Goal: Task Accomplishment & Management: Manage account settings

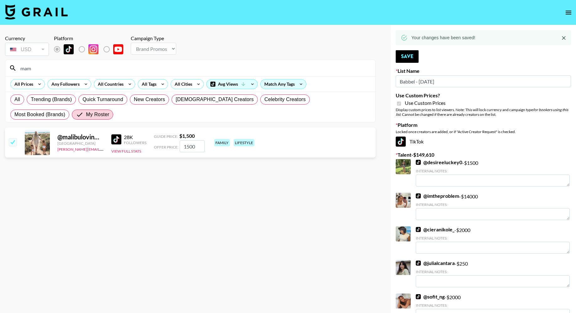
select select "Brand"
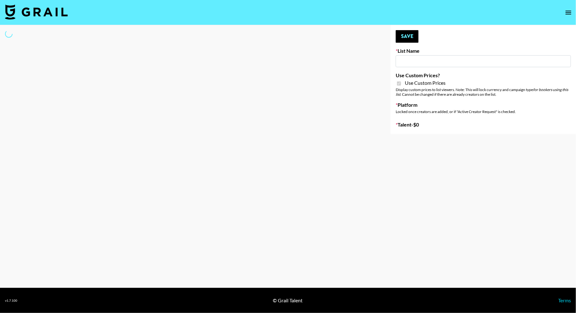
type input "Babbel - [DATE]"
checkbox input "true"
select select "Brand"
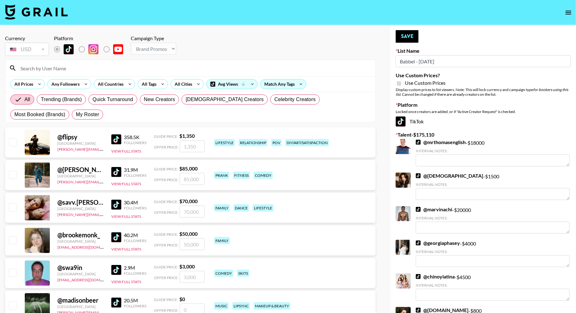
click at [104, 68] on input at bounding box center [194, 68] width 355 height 10
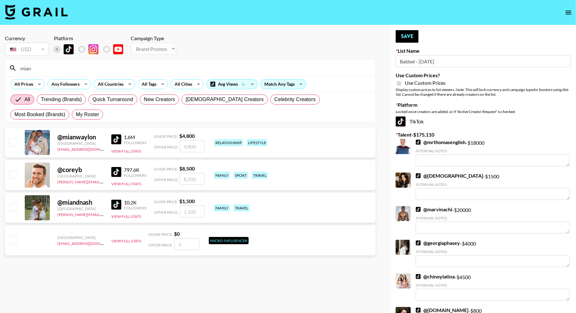
type input "mian"
click at [13, 209] on input "checkbox" at bounding box center [13, 207] width 8 height 8
checkbox input "true"
type input "1500"
click at [406, 40] on button "Save" at bounding box center [407, 36] width 23 height 13
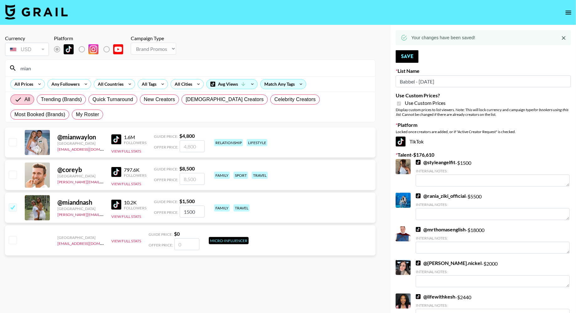
click at [100, 70] on input "mian" at bounding box center [194, 68] width 355 height 10
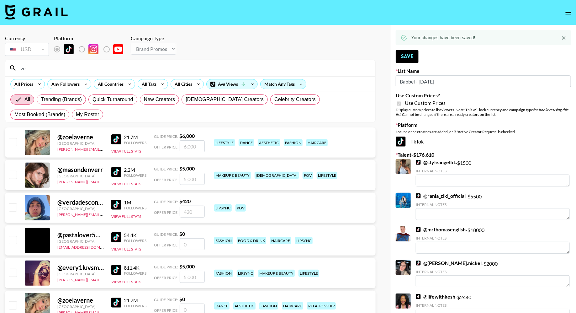
type input "v"
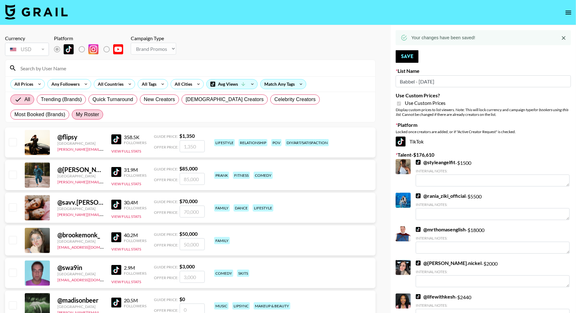
click at [72, 118] on label "My Roster" at bounding box center [87, 115] width 31 height 10
click at [76, 115] on input "My Roster" at bounding box center [76, 115] width 0 height 0
radio input "true"
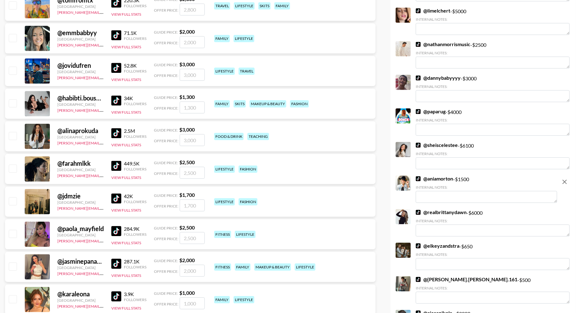
scroll to position [805, 0]
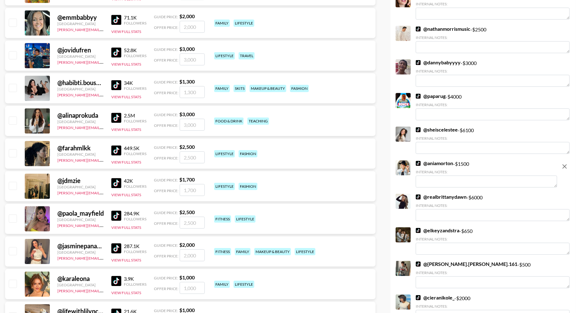
click at [12, 84] on input "checkbox" at bounding box center [13, 88] width 8 height 8
checkbox input "true"
type input "1300"
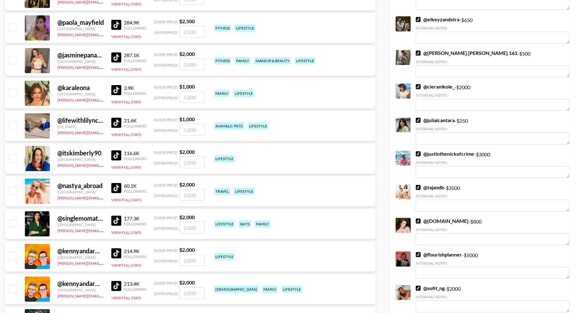
scroll to position [1041, 0]
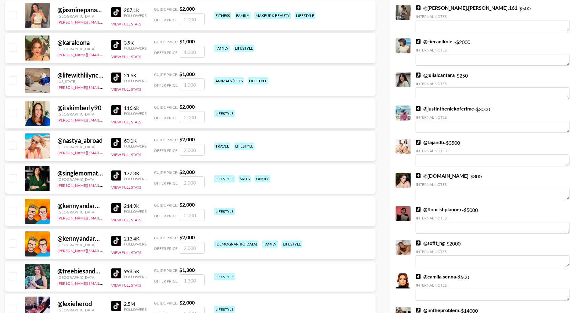
click at [14, 112] on input "checkbox" at bounding box center [13, 113] width 8 height 8
checkbox input "true"
type input "2000"
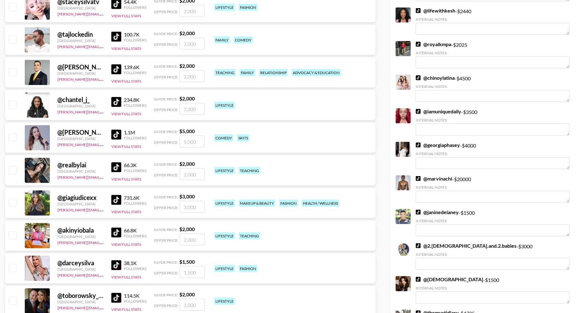
scroll to position [0, 0]
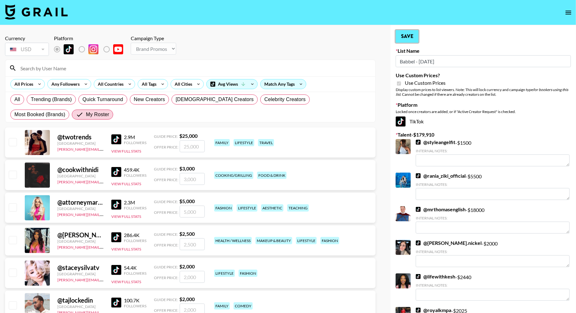
click at [414, 39] on button "Save" at bounding box center [407, 36] width 23 height 13
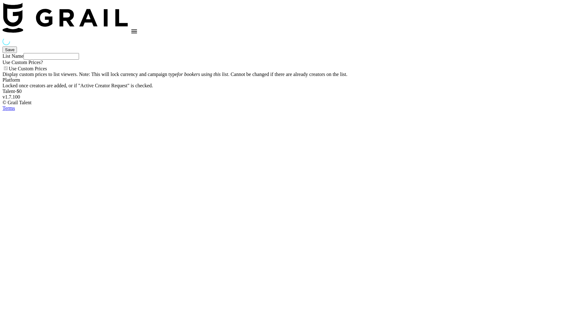
type input "FaceApp - [DATE]"
checkbox input "true"
select select "Brand"
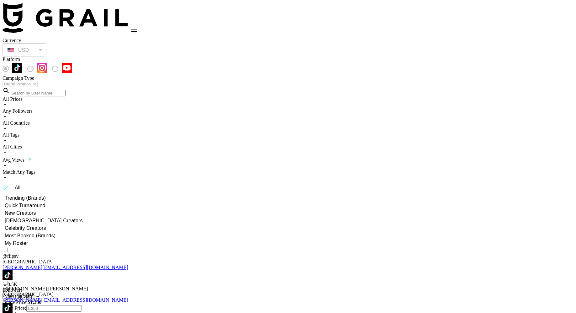
click at [28, 239] on span "My Roster" at bounding box center [16, 243] width 23 height 8
click at [5, 240] on input "My Roster" at bounding box center [2, 243] width 6 height 6
radio input "true"
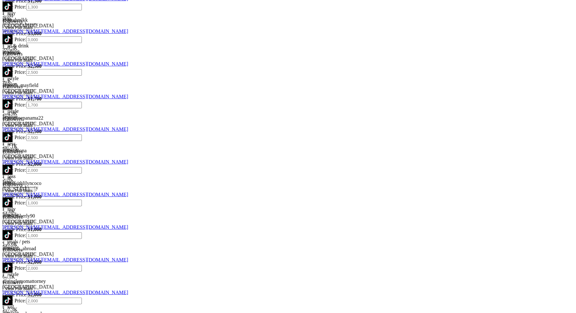
scroll to position [1090, 0]
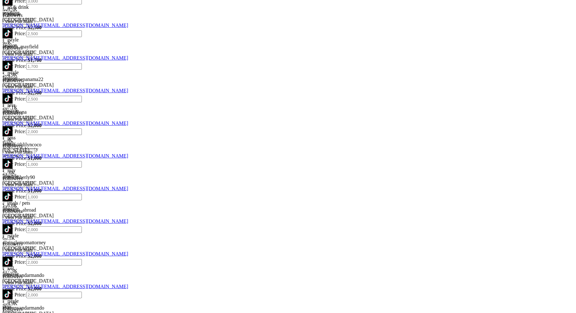
click at [8, 202] on input "checkbox" at bounding box center [6, 204] width 4 height 4
checkbox input "true"
type input "2000"
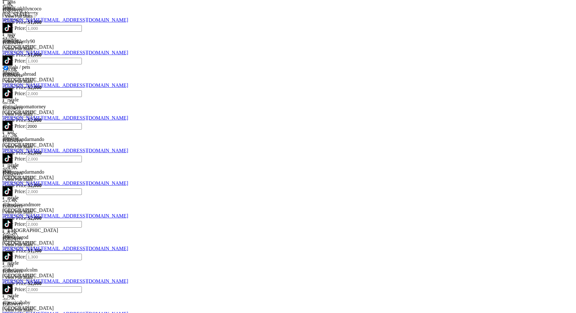
scroll to position [1240, 0]
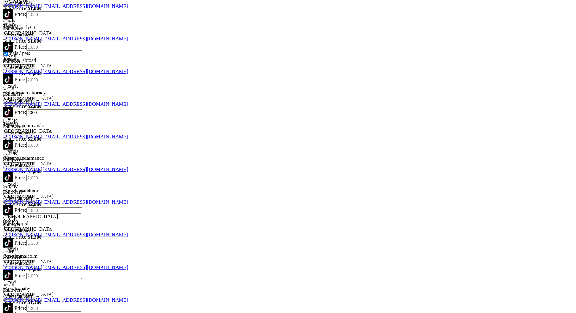
click at [8, 281] on input "checkbox" at bounding box center [6, 283] width 4 height 4
checkbox input "true"
type input "2000"
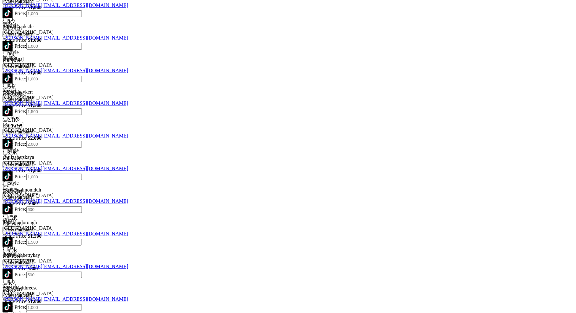
scroll to position [1698, 0]
click at [8, 214] on input "checkbox" at bounding box center [6, 216] width 4 height 4
checkbox input "true"
type input "1000"
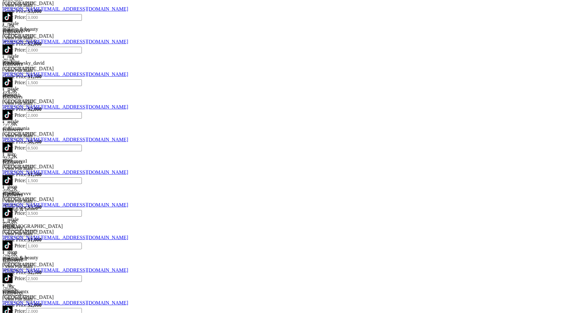
scroll to position [639, 0]
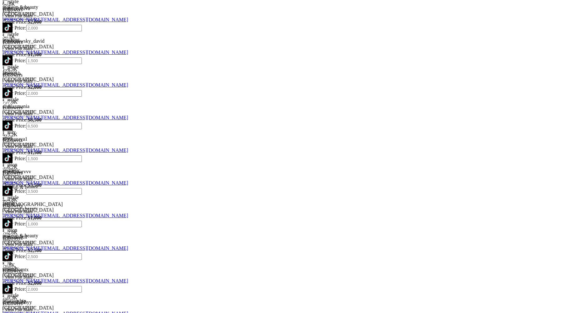
click at [8, 229] on input "checkbox" at bounding box center [6, 231] width 4 height 4
checkbox input "true"
type input "2000"
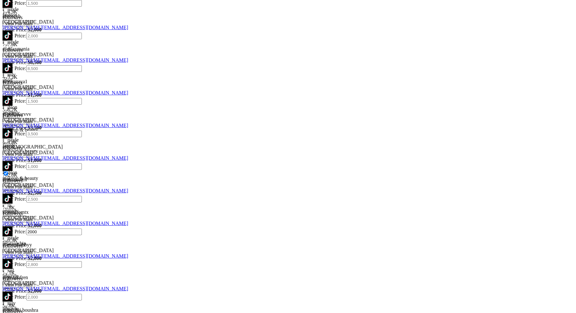
scroll to position [734, 0]
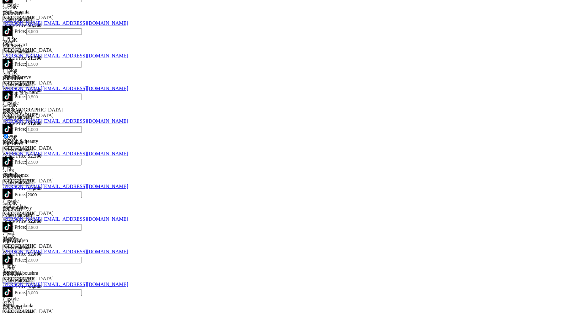
click at [8, 265] on input "checkbox" at bounding box center [6, 267] width 4 height 4
checkbox input "true"
type input "1300"
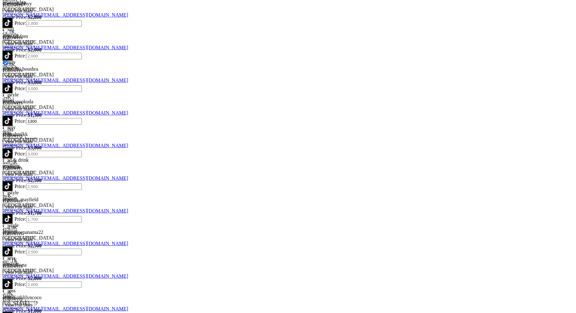
scroll to position [952, 0]
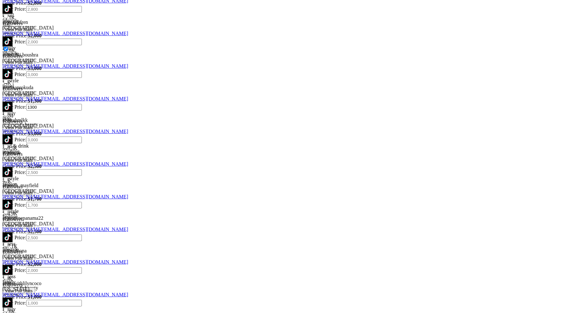
click at [8, 243] on input "checkbox" at bounding box center [6, 245] width 4 height 4
checkbox input "true"
type input "1000"
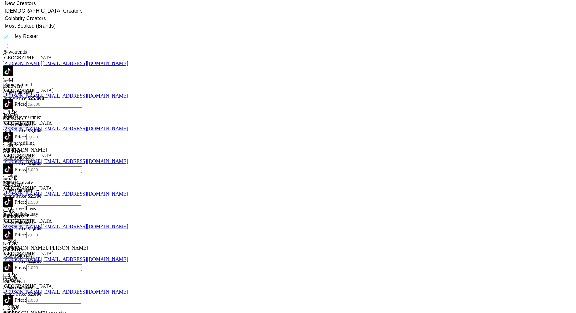
scroll to position [0, 0]
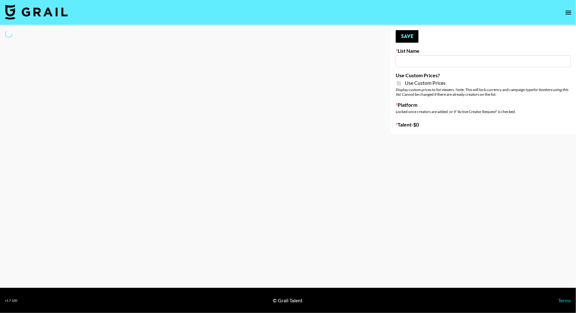
type input "Arya - 3rd Sept"
checkbox input "true"
select select "Brand"
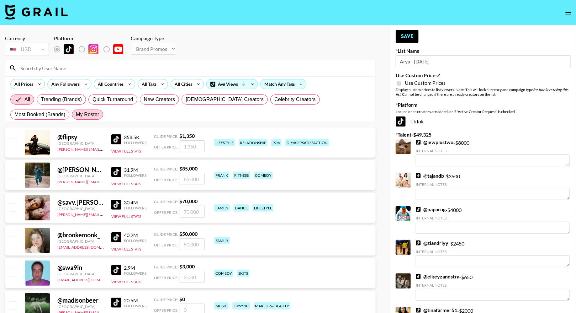
click at [76, 115] on span "My Roster" at bounding box center [87, 115] width 23 height 8
click at [76, 115] on input "My Roster" at bounding box center [76, 115] width 0 height 0
radio input "true"
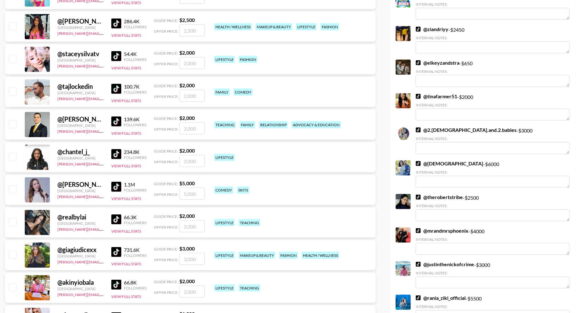
scroll to position [270, 0]
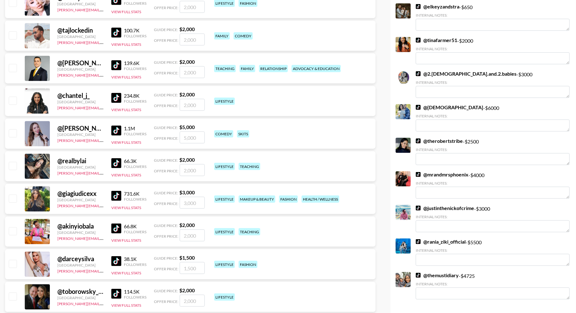
click at [12, 33] on input "checkbox" at bounding box center [13, 35] width 8 height 8
checkbox input "true"
type input "2000"
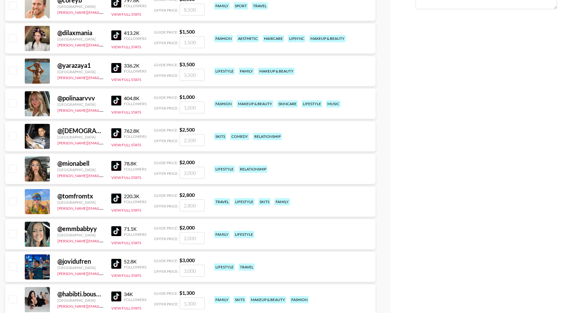
scroll to position [609, 0]
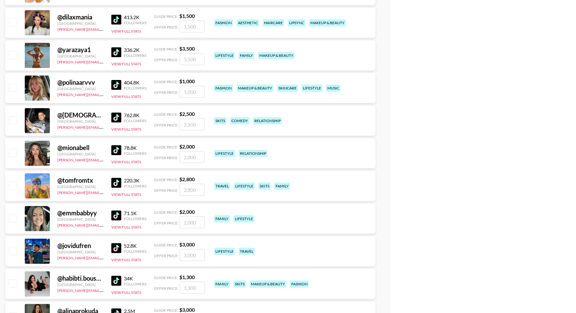
click at [12, 118] on input "checkbox" at bounding box center [13, 120] width 8 height 8
checkbox input "true"
type input "2500"
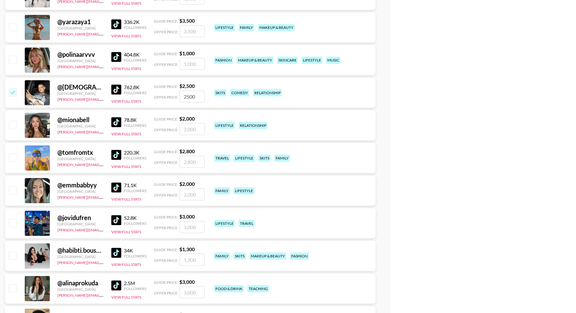
scroll to position [649, 0]
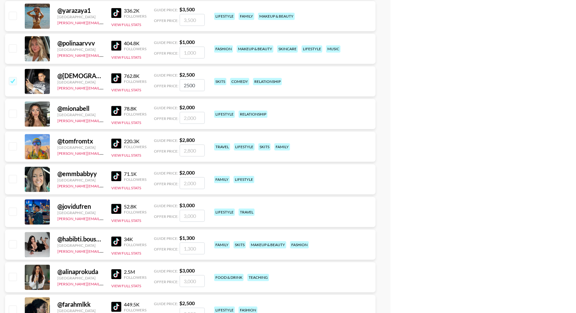
click at [13, 110] on input "checkbox" at bounding box center [13, 114] width 8 height 8
checkbox input "true"
type input "2000"
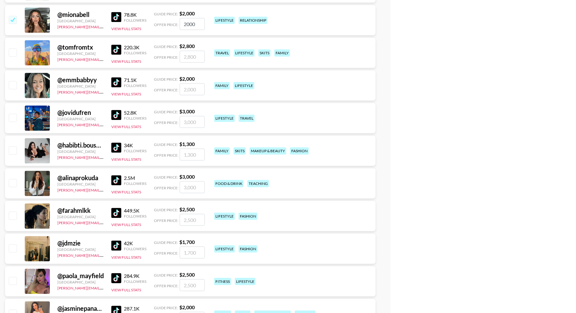
click at [13, 149] on input "checkbox" at bounding box center [13, 150] width 8 height 8
checkbox input "true"
type input "1300"
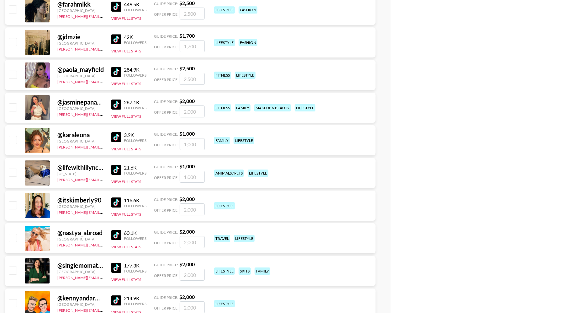
scroll to position [964, 0]
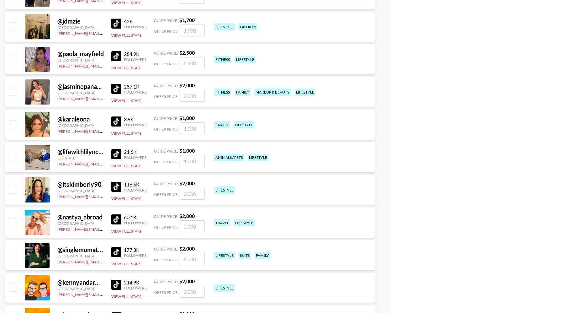
click at [11, 92] on input "checkbox" at bounding box center [13, 92] width 8 height 8
checkbox input "true"
type input "2000"
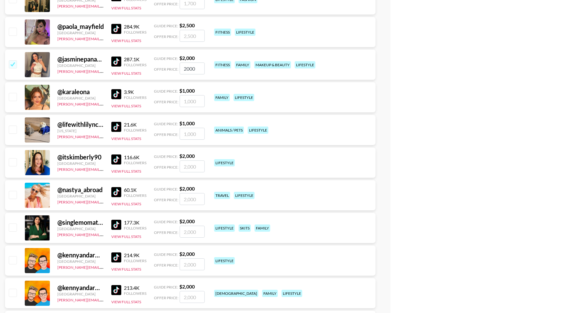
scroll to position [1043, 0]
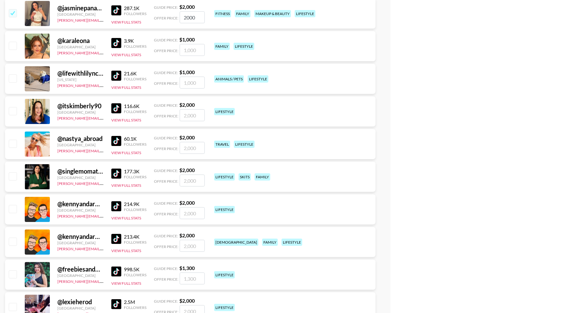
click at [15, 142] on input "checkbox" at bounding box center [13, 144] width 8 height 8
checkbox input "true"
type input "2000"
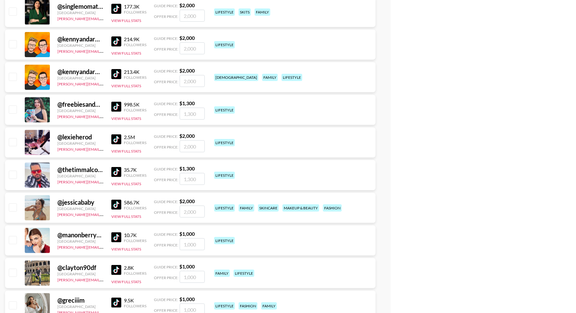
scroll to position [1232, 0]
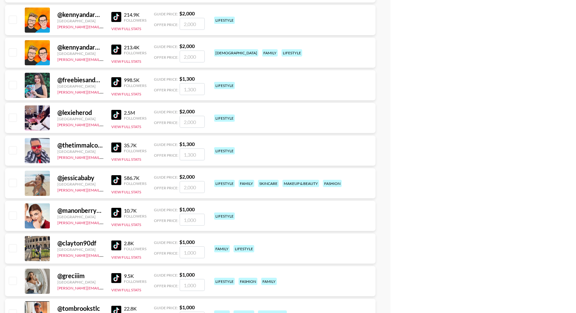
click at [13, 183] on input "checkbox" at bounding box center [13, 183] width 8 height 8
checkbox input "true"
type input "2000"
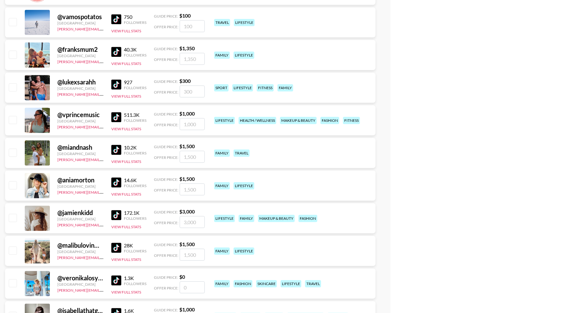
scroll to position [1894, 0]
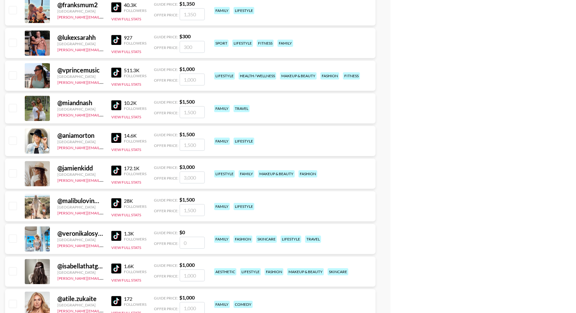
click at [13, 137] on input "checkbox" at bounding box center [13, 140] width 8 height 8
checkbox input "true"
type input "1500"
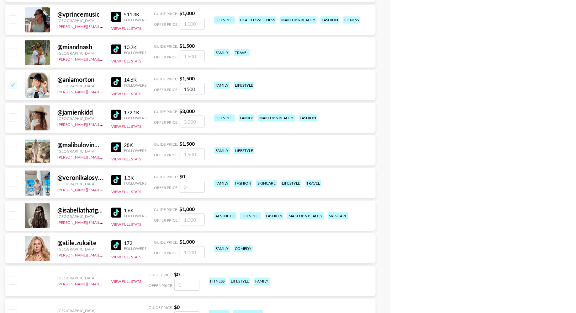
scroll to position [1943, 0]
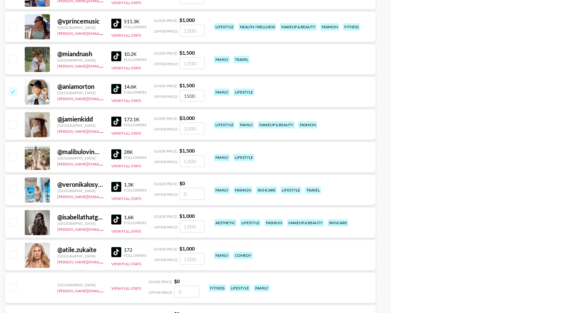
click at [14, 153] on input "checkbox" at bounding box center [13, 157] width 8 height 8
checkbox input "true"
type input "1500"
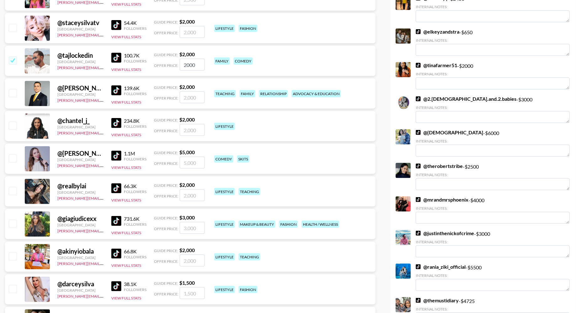
scroll to position [0, 0]
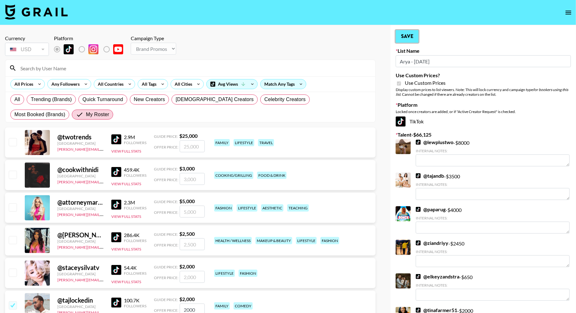
click at [409, 39] on button "Save" at bounding box center [407, 36] width 23 height 13
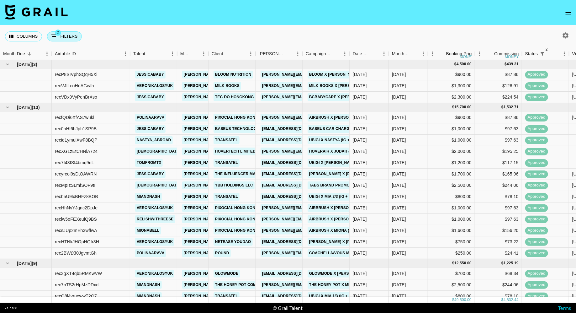
click at [68, 36] on button "2 Filters" at bounding box center [64, 36] width 35 height 10
select select "status"
select select "isNotAnyOf"
select select "status"
select select "approved"
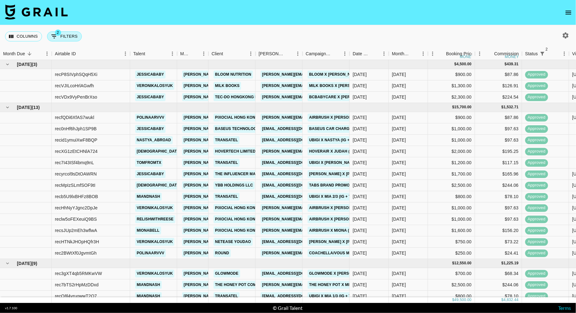
select select "talentName"
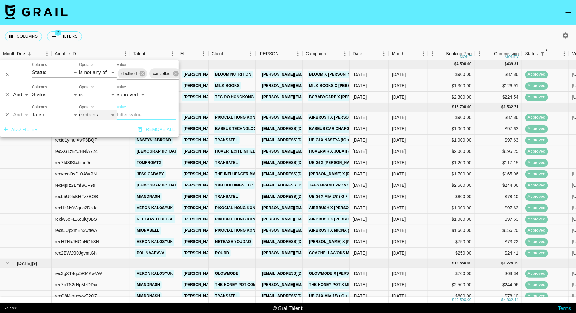
click at [93, 110] on select "contains equals starts with ends with is empty is not empty is any of" at bounding box center [98, 115] width 38 height 10
click at [97, 100] on div "And Or Columns Grail Platform ID Airtable ID Talent Manager Client Booker Campa…" at bounding box center [89, 92] width 179 height 20
click at [130, 112] on input "Value" at bounding box center [147, 115] width 60 height 10
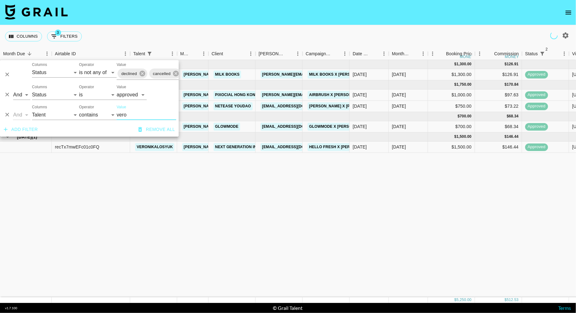
type input "vero"
click at [323, 30] on div "Columns 3 Filters + Booking" at bounding box center [288, 36] width 576 height 23
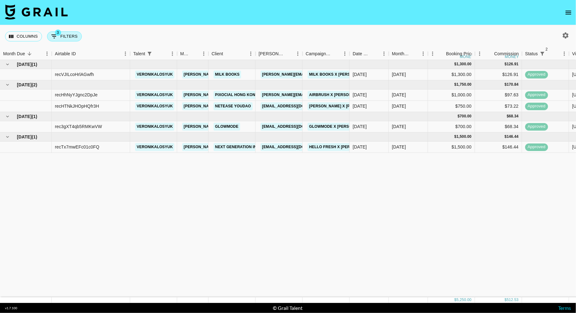
click at [64, 38] on button "3 Filters" at bounding box center [64, 36] width 35 height 10
select select "status"
select select "isNotAnyOf"
select select "status"
select select "approved"
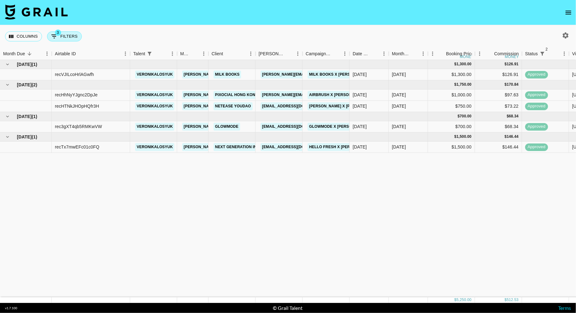
select select "talentName"
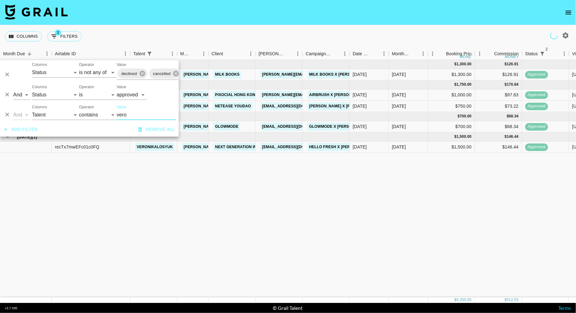
click at [124, 113] on input "vero" at bounding box center [147, 115] width 60 height 10
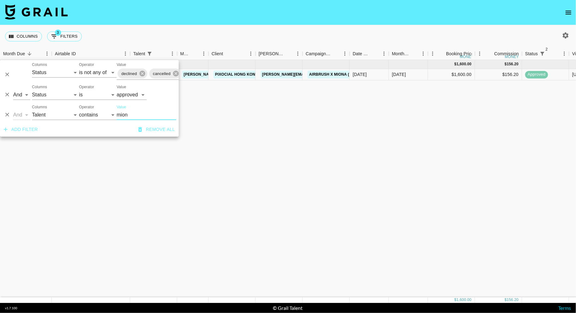
type input "mion"
click at [278, 189] on div "Aug '25 ( 1 ) $ 1,600.00 $ 156.20 recsJUp2mEh3wflwA mionabell diana.luc@grail-t…" at bounding box center [485, 178] width 971 height 237
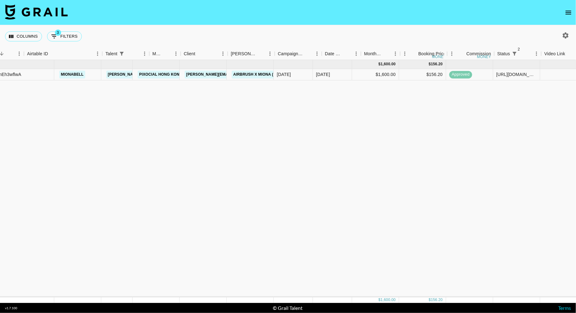
scroll to position [0, 94]
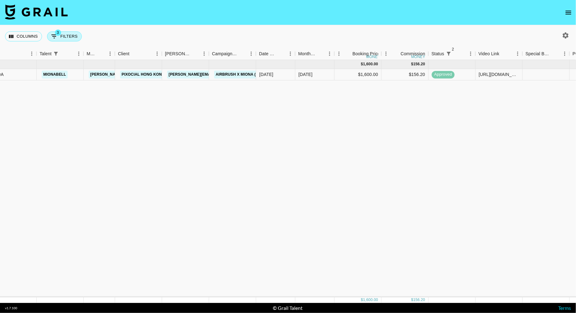
click at [70, 35] on button "3 Filters" at bounding box center [64, 36] width 35 height 10
select select "status"
select select "isNotAnyOf"
select select "status"
select select "approved"
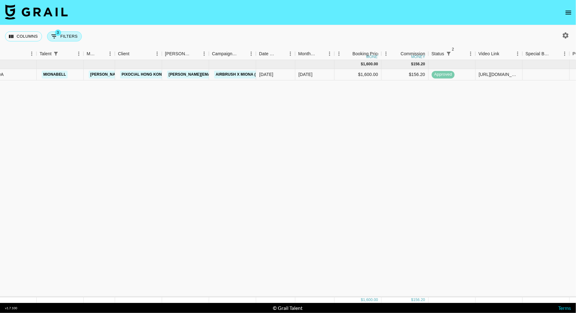
select select "talentName"
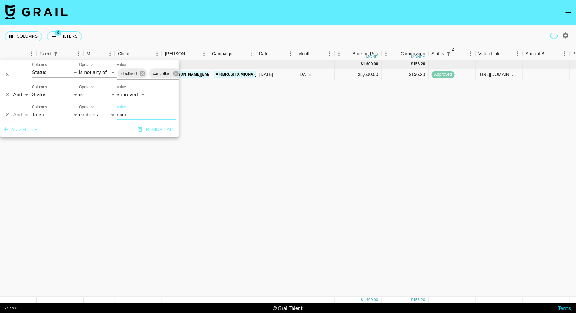
click at [133, 114] on input "mion" at bounding box center [147, 115] width 60 height 10
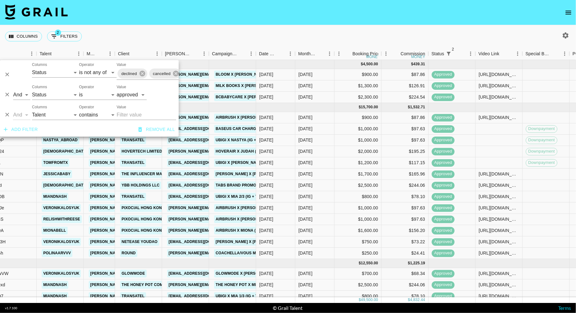
click at [239, 10] on nav at bounding box center [288, 12] width 576 height 25
